Goal: Task Accomplishment & Management: Manage account settings

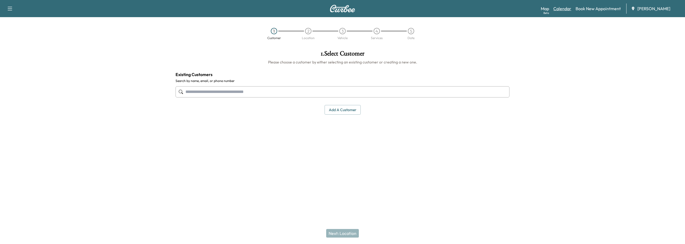
click at [566, 9] on link "Calendar" at bounding box center [562, 8] width 18 height 6
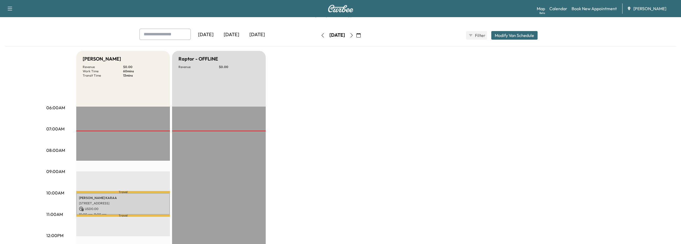
scroll to position [53, 0]
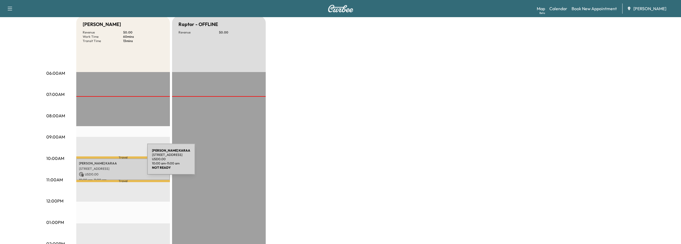
click at [107, 162] on p "[PERSON_NAME]" at bounding box center [123, 163] width 88 height 4
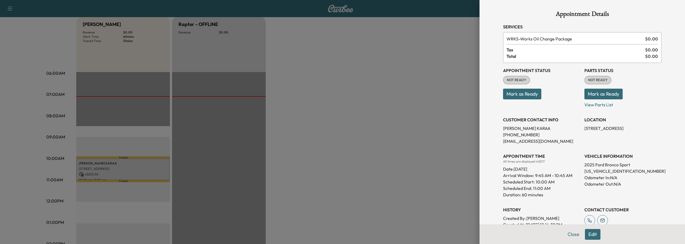
click at [510, 95] on button "Mark as Ready" at bounding box center [522, 94] width 38 height 11
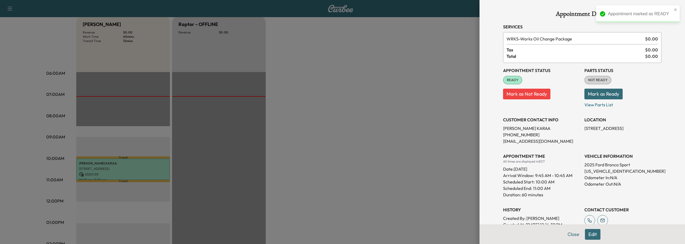
click at [595, 95] on button "Mark as Ready" at bounding box center [603, 94] width 38 height 11
click at [392, 125] on div at bounding box center [342, 122] width 685 height 244
